Goal: Transaction & Acquisition: Purchase product/service

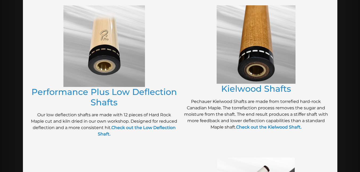
scroll to position [260, 0]
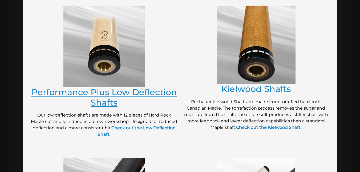
click at [100, 92] on link "Performance Plus Low Deflection Shafts" at bounding box center [104, 97] width 146 height 21
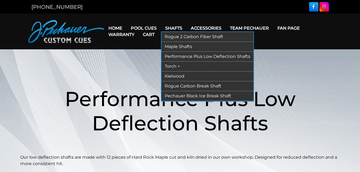
click at [175, 45] on link "Maple Shafts" at bounding box center [207, 47] width 92 height 10
click at [176, 56] on link "Performance Plus Low Deflection Shafts" at bounding box center [207, 57] width 92 height 10
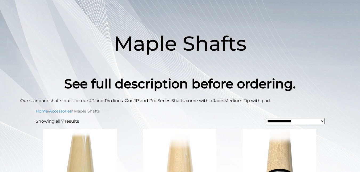
scroll to position [55, 0]
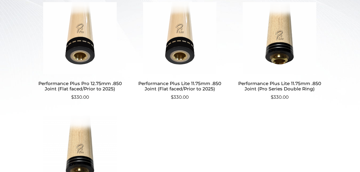
scroll to position [188, 0]
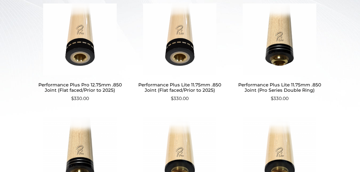
click at [276, 41] on img at bounding box center [279, 39] width 89 height 72
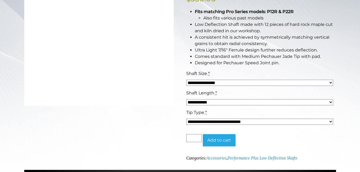
scroll to position [128, 0]
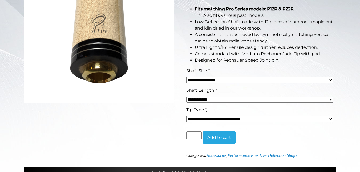
click at [330, 80] on select "**********" at bounding box center [259, 80] width 147 height 6
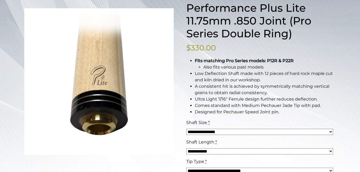
scroll to position [75, 0]
